Goal: Find specific page/section: Find specific page/section

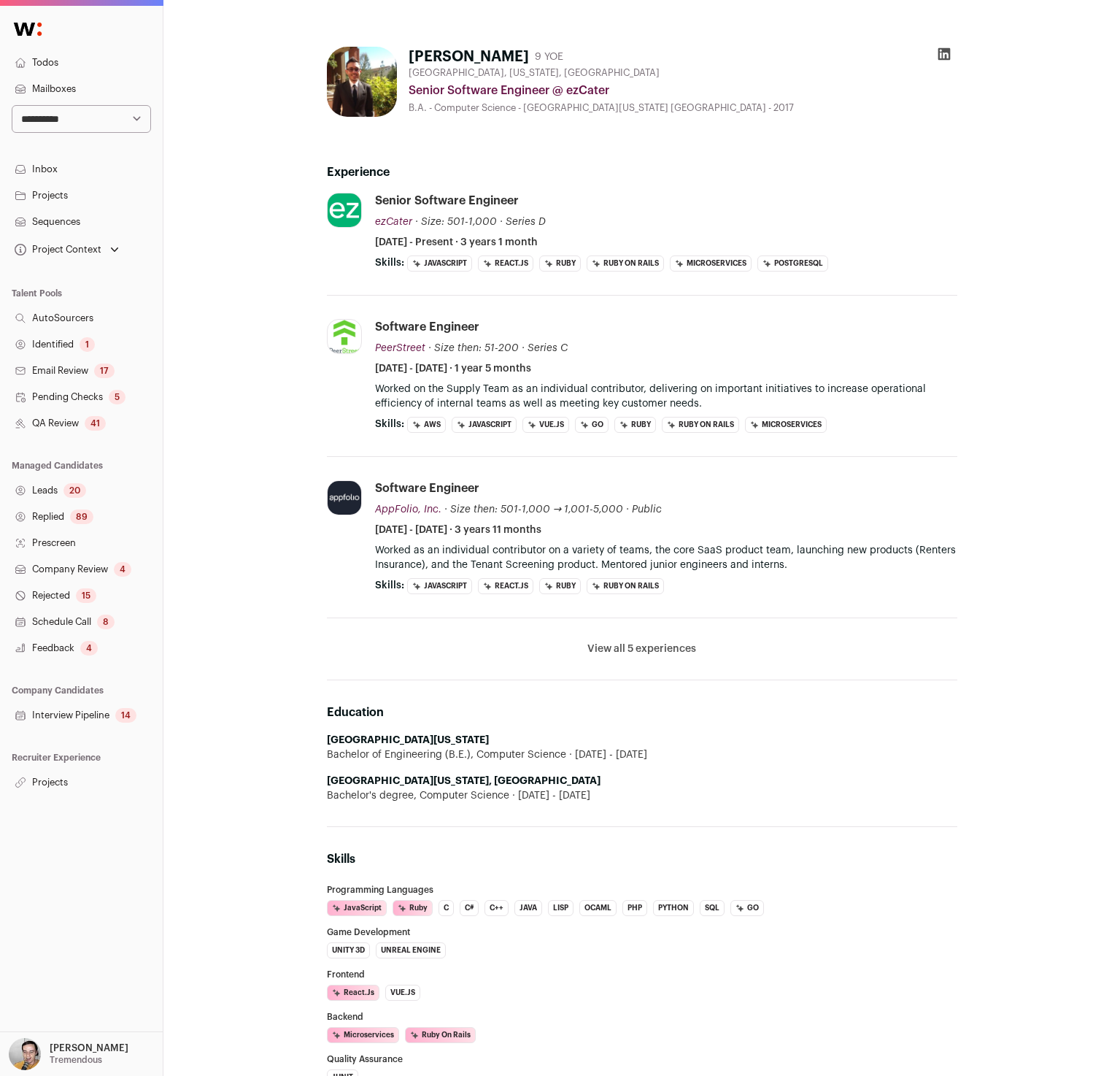
scroll to position [19, 0]
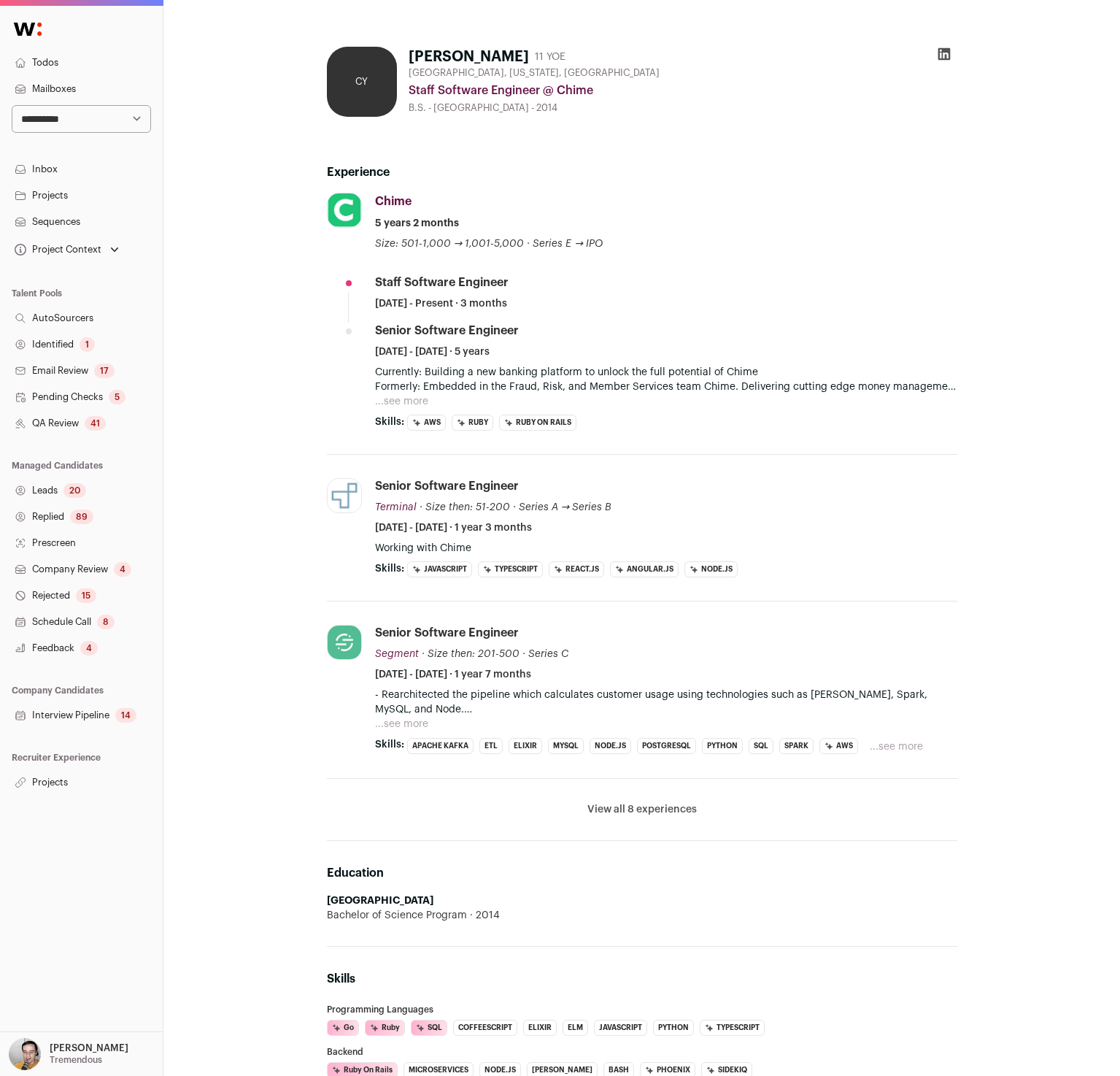
click at [784, 190] on div "Experience Chime chime.com Add to company list Public / Private Public Company …" at bounding box center [643, 490] width 631 height 701
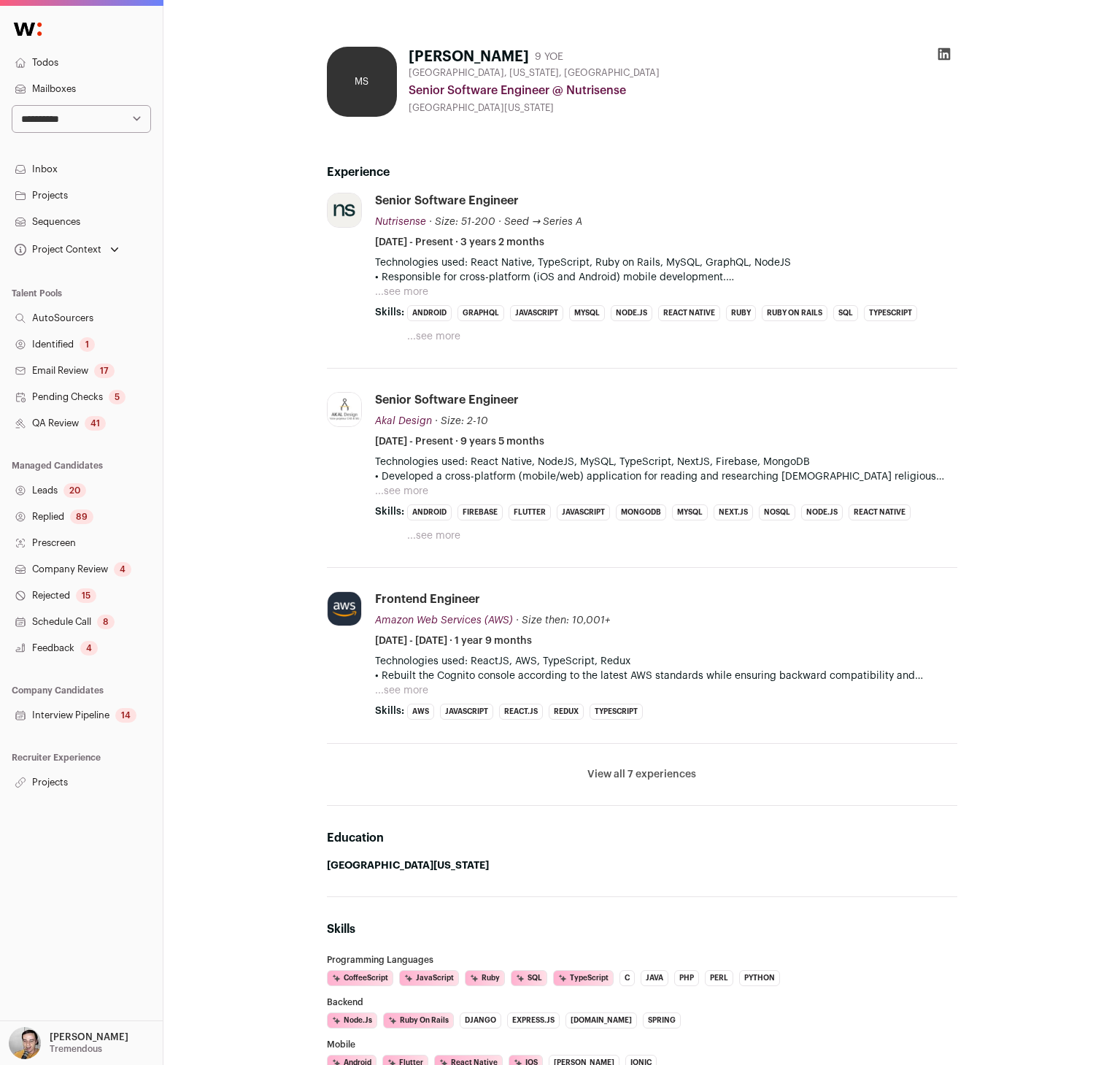
click at [624, 772] on button "View all 7 experiences" at bounding box center [642, 774] width 109 height 15
